Goal: Find specific page/section: Find specific page/section

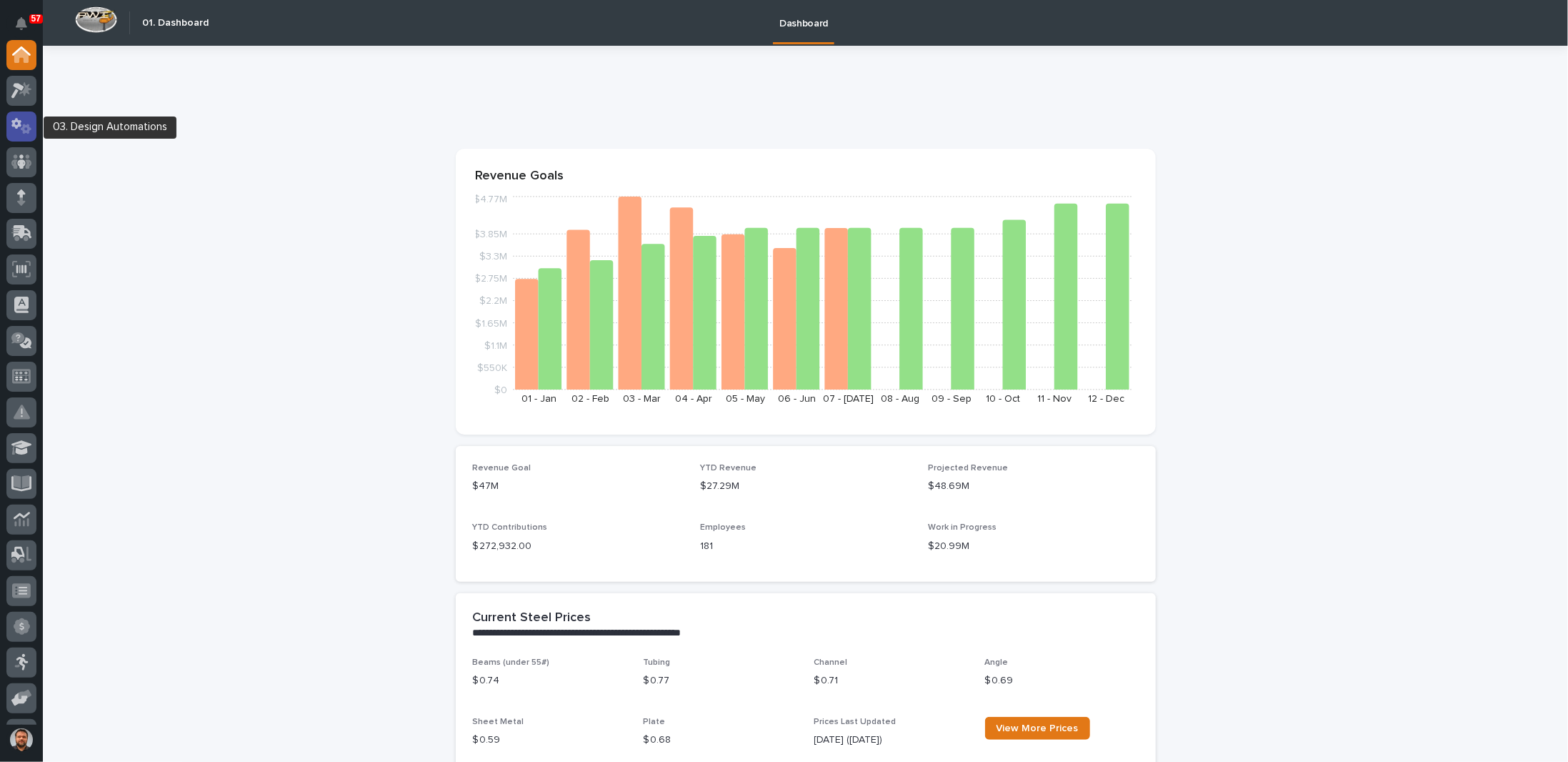
click at [24, 131] on icon at bounding box center [26, 129] width 11 height 10
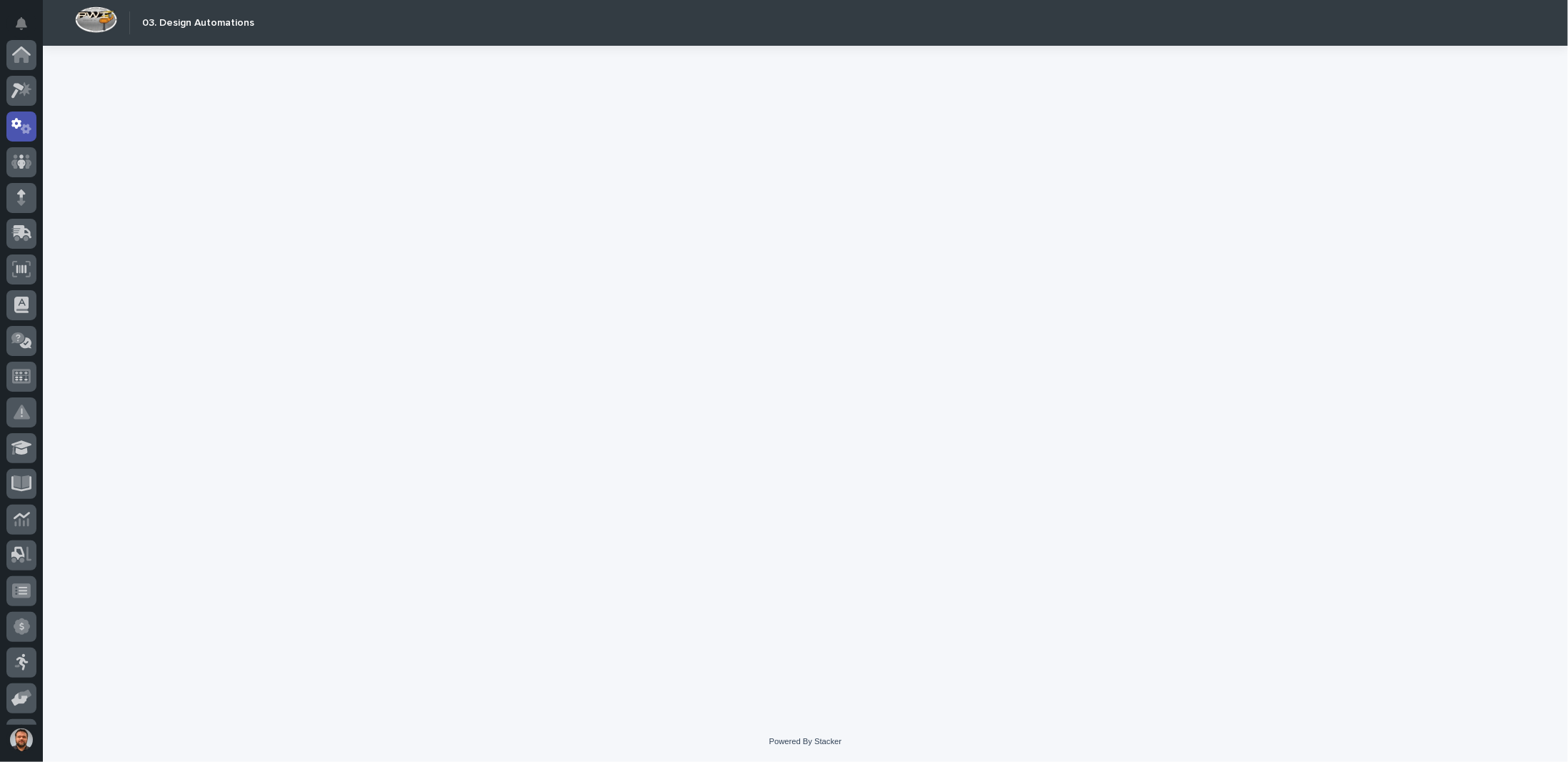
scroll to position [72, 0]
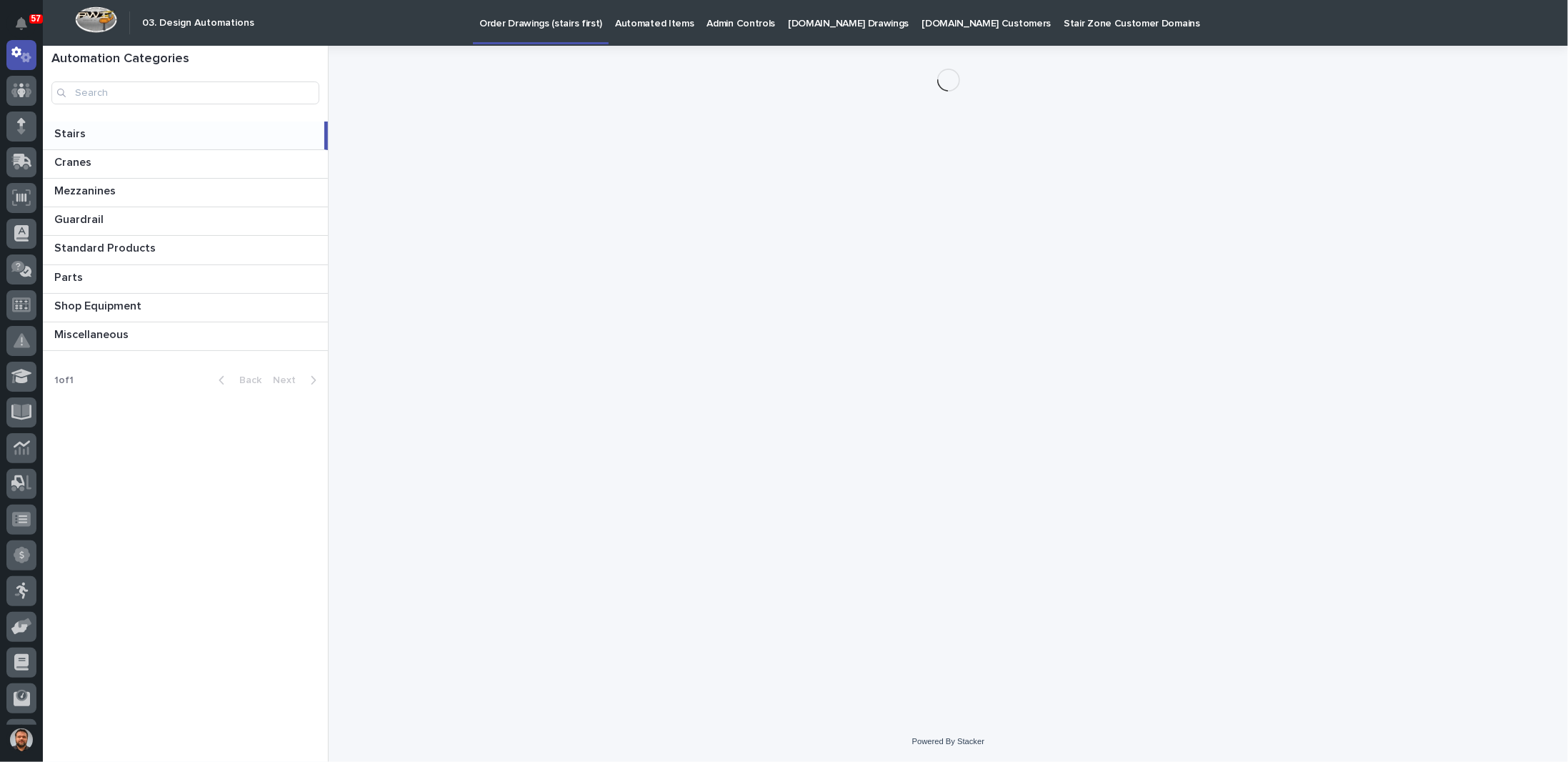
click at [652, 20] on p "Automated Items" at bounding box center [654, 15] width 78 height 30
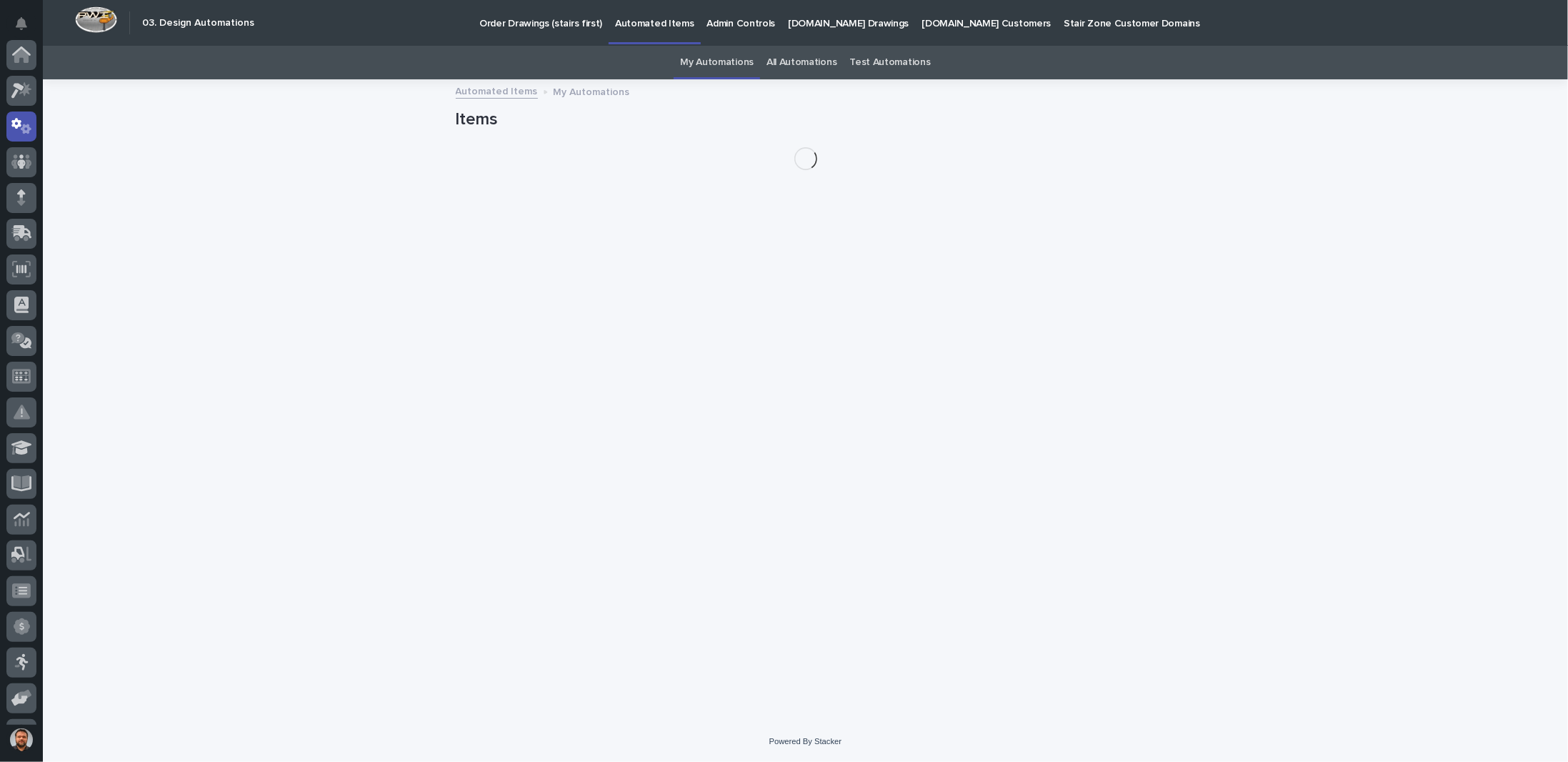
scroll to position [72, 0]
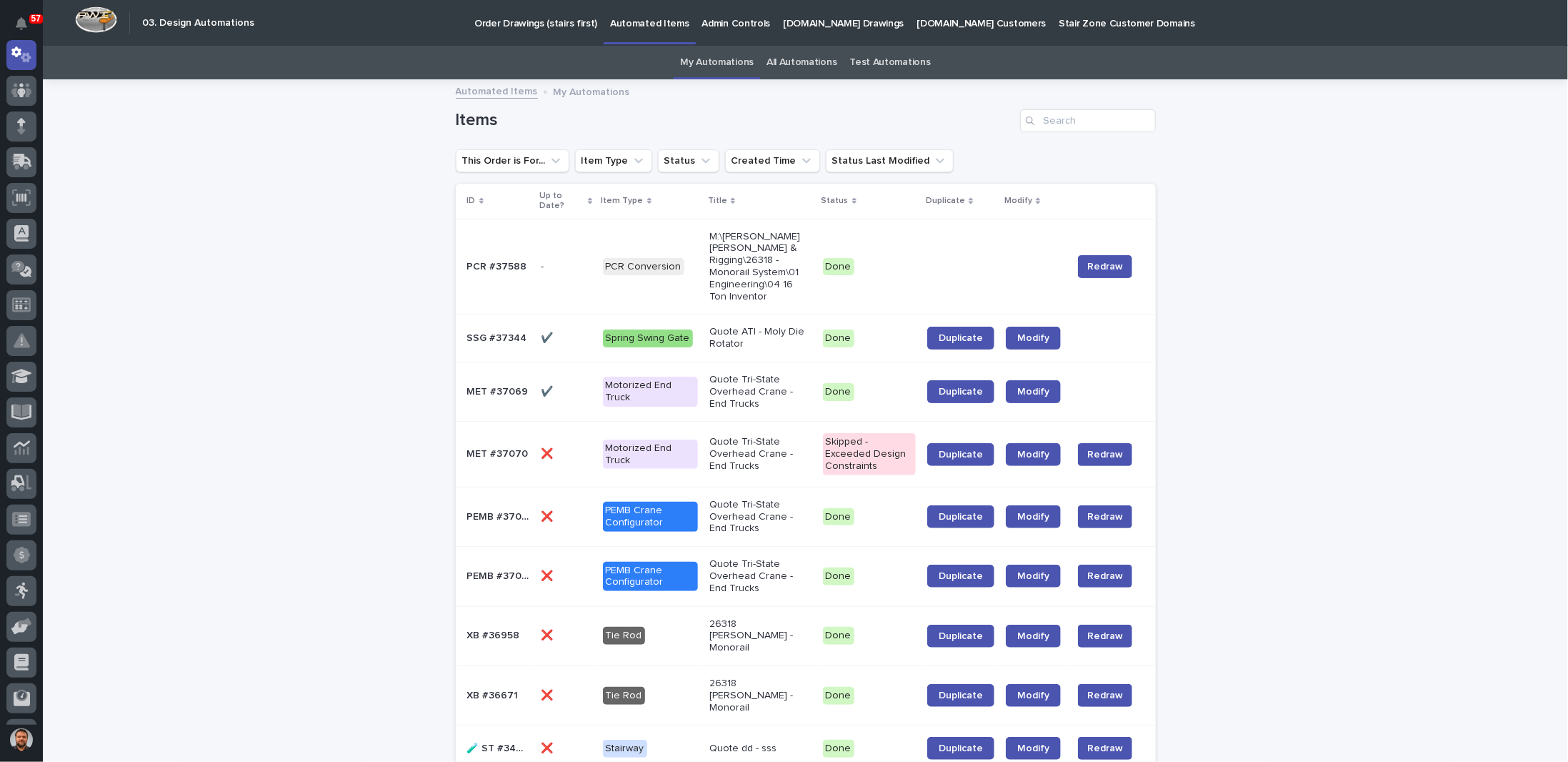
click at [832, 29] on p "[DOMAIN_NAME] Drawings" at bounding box center [842, 15] width 120 height 30
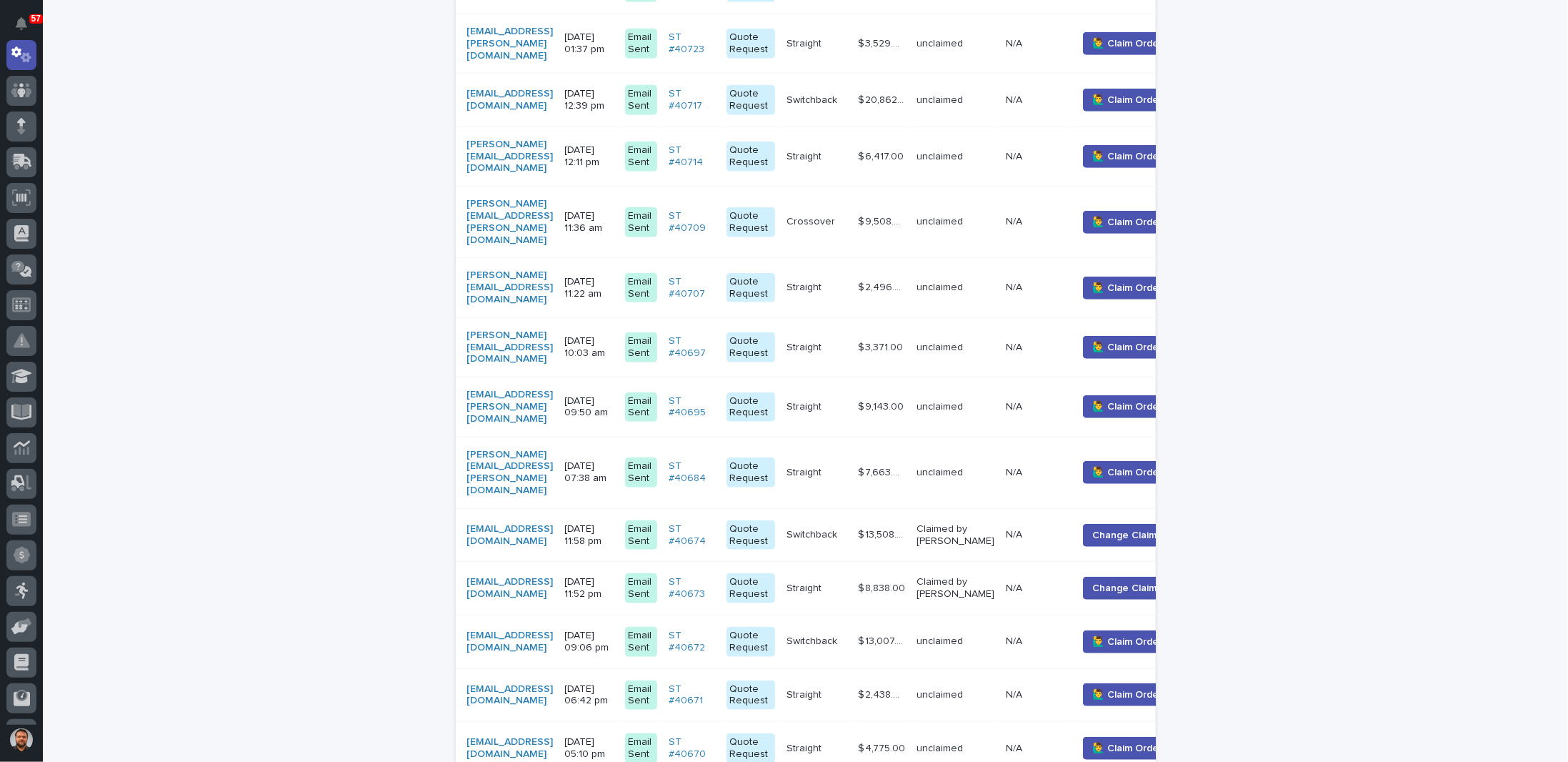
scroll to position [1000, 0]
